Goal: Task Accomplishment & Management: Use online tool/utility

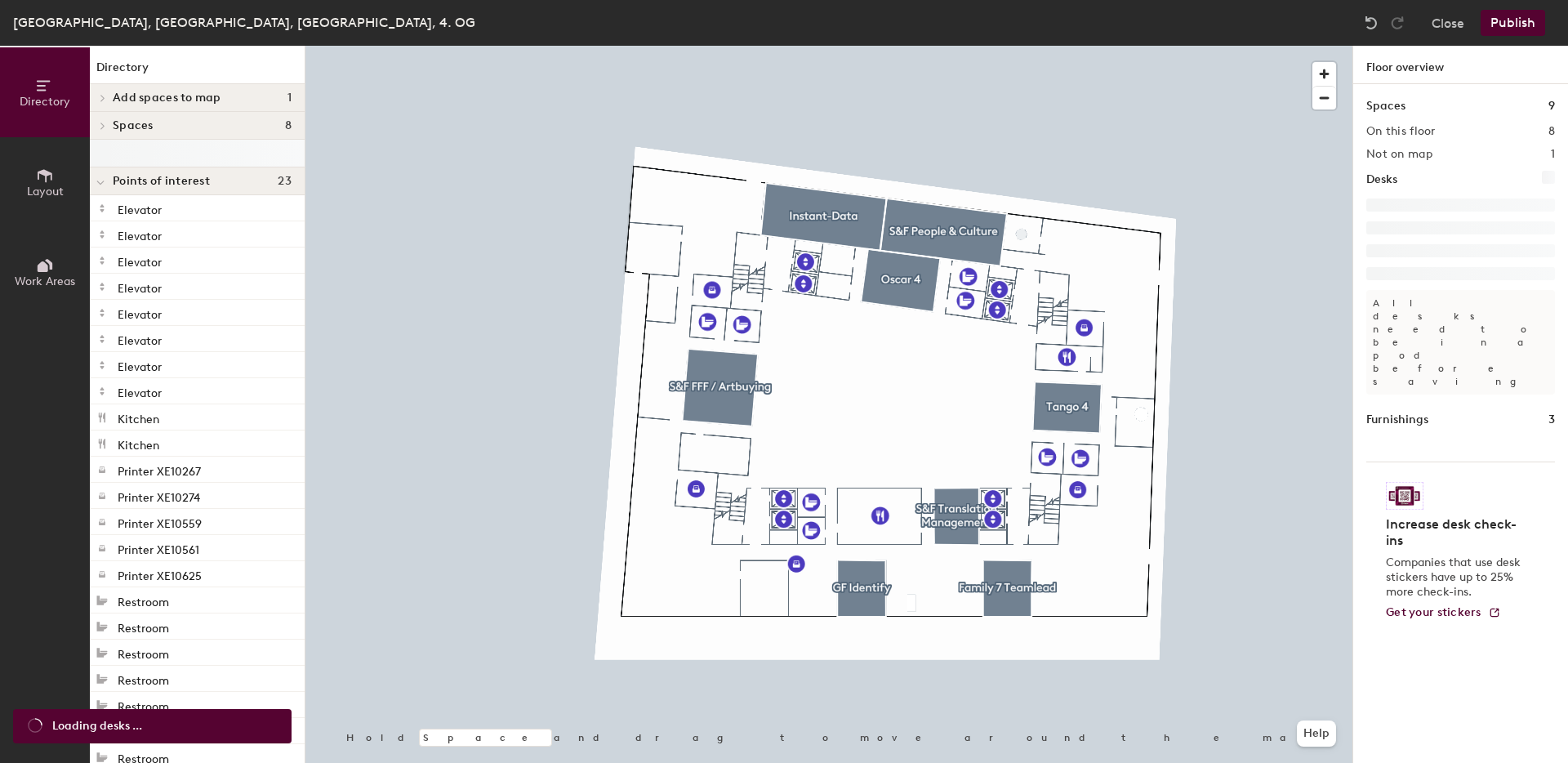
click at [1513, 32] on button "Publish" at bounding box center [1513, 23] width 65 height 27
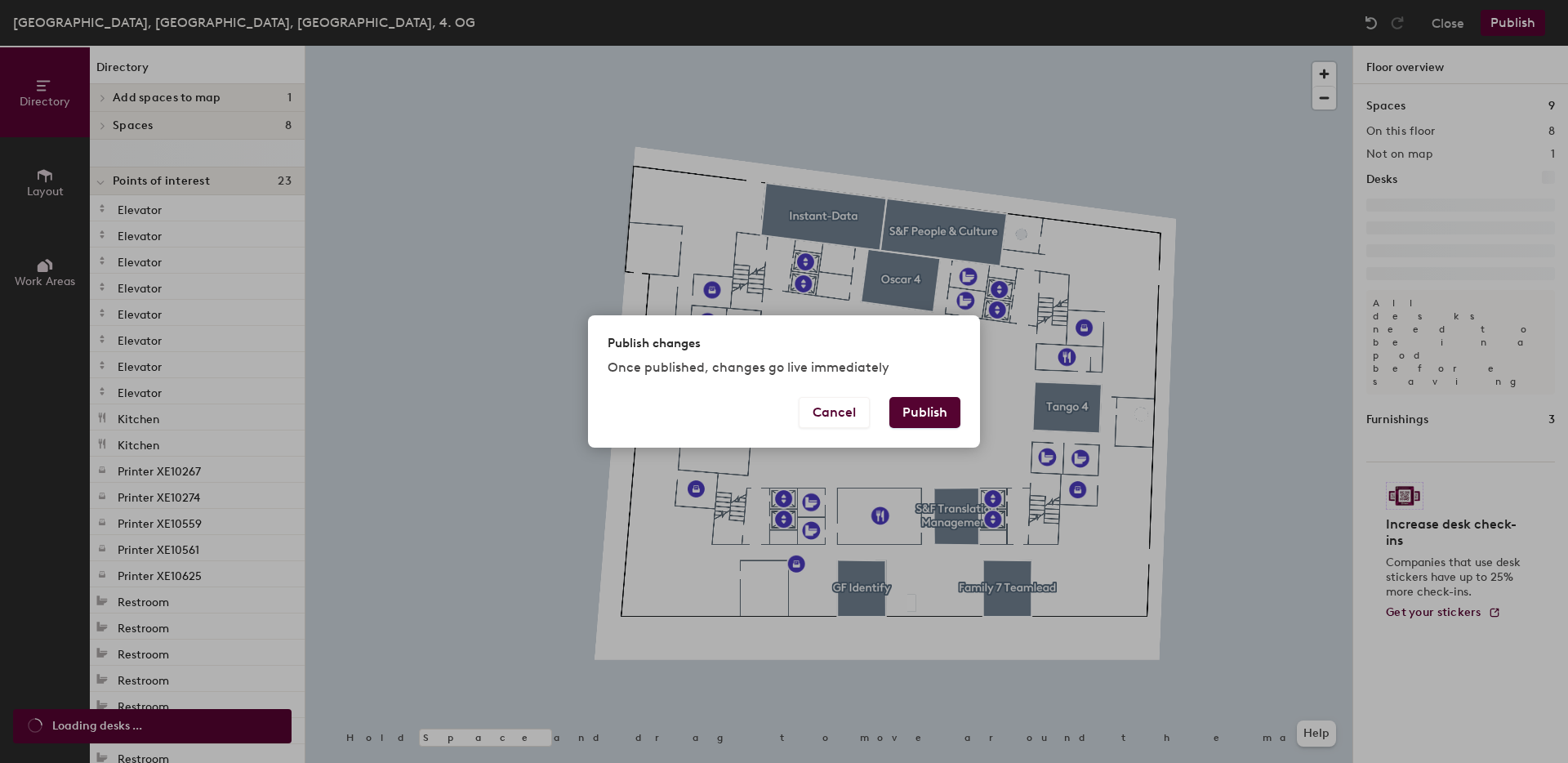
click at [914, 411] on button "Publish" at bounding box center [924, 412] width 71 height 31
